Goal: Check status: Check status

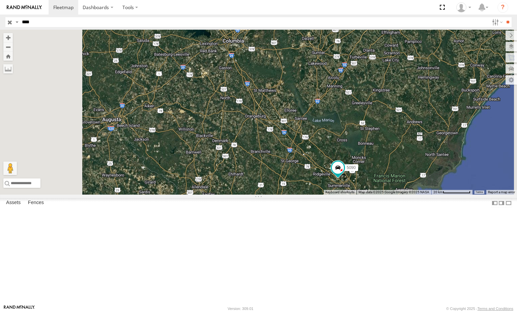
click at [0, 0] on div "All Assets" at bounding box center [0, 0] width 0 height 0
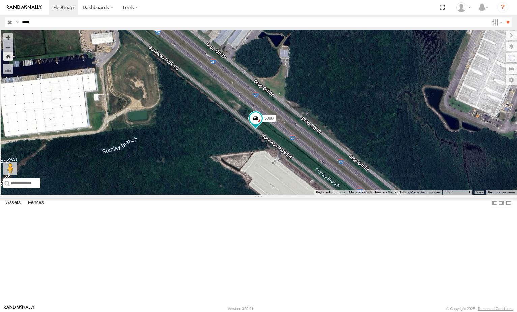
click at [0, 0] on span at bounding box center [0, 0] width 0 height 0
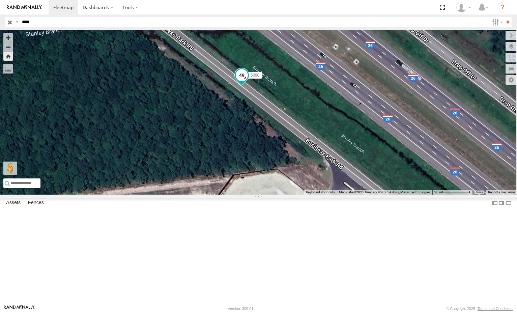
click at [248, 81] on span at bounding box center [242, 75] width 12 height 12
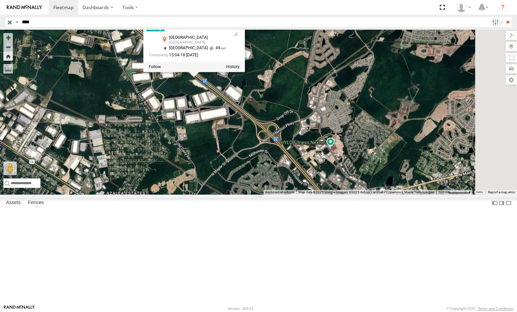
drag, startPoint x: 302, startPoint y: 180, endPoint x: 260, endPoint y: 157, distance: 48.2
click at [260, 157] on div "5090 [STREET_ADDRESS][PERSON_NAME] 33.0658 , -80.18384 [GEOGRAPHIC_DATA] 49 15:…" at bounding box center [258, 112] width 517 height 165
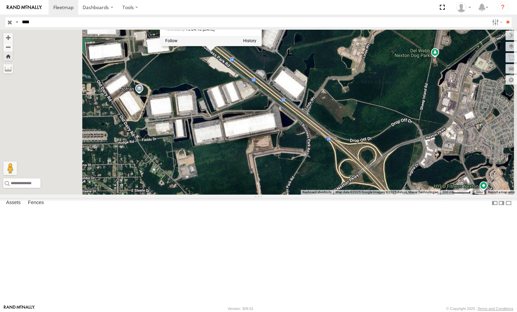
click at [0, 0] on span at bounding box center [0, 0] width 0 height 0
click at [0, 0] on div "All Assets" at bounding box center [0, 0] width 0 height 0
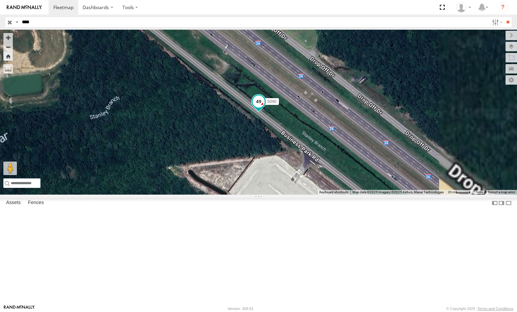
click at [265, 107] on span at bounding box center [258, 101] width 12 height 12
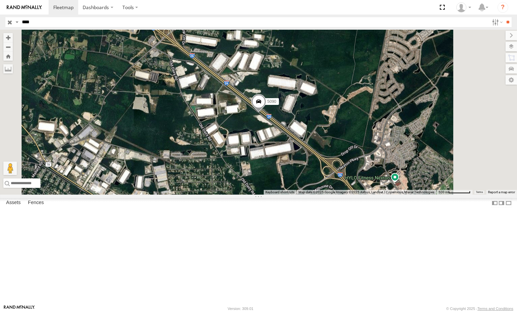
click at [0, 0] on div "5090 All Assets" at bounding box center [0, 0] width 0 height 0
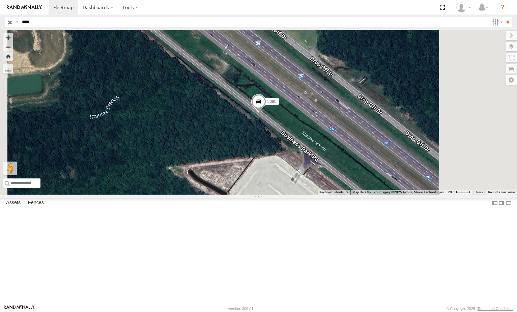
click at [8, 22] on input "button" at bounding box center [9, 22] width 9 height 10
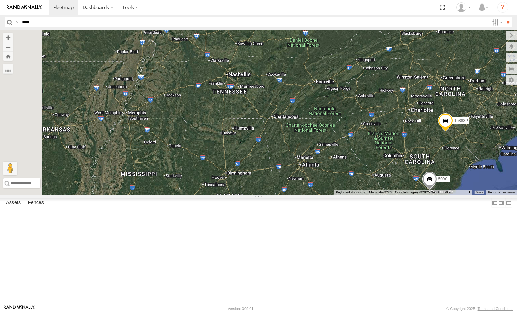
drag, startPoint x: 250, startPoint y: 132, endPoint x: 480, endPoint y: 182, distance: 235.8
click at [480, 182] on div "5090 15883P 282" at bounding box center [258, 112] width 517 height 165
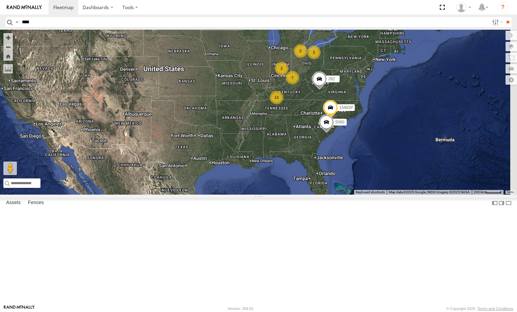
drag, startPoint x: 359, startPoint y: 164, endPoint x: 317, endPoint y: 154, distance: 42.7
click at [317, 154] on div "282 2 7 2 2 13 15883P 5090" at bounding box center [258, 112] width 517 height 165
